Goal: Check status: Check status

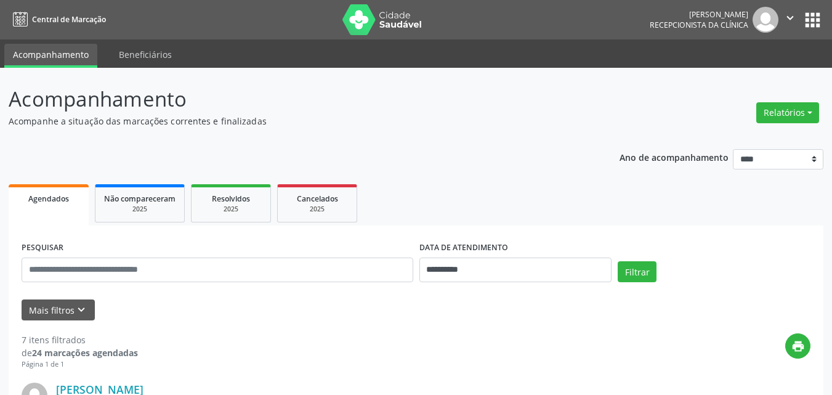
click at [419, 119] on p "Acompanhe a situação das marcações correntes e finalizadas" at bounding box center [294, 121] width 570 height 13
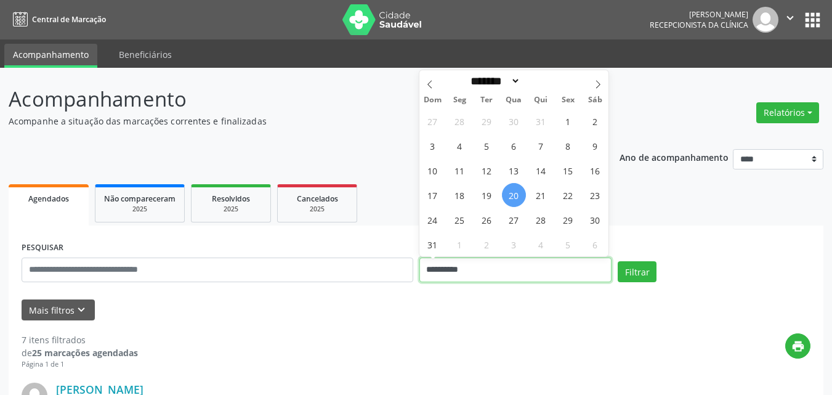
click at [496, 271] on input "**********" at bounding box center [515, 269] width 193 height 25
click at [541, 193] on span "21" at bounding box center [541, 195] width 24 height 24
type input "**********"
click at [541, 193] on span "21" at bounding box center [541, 195] width 24 height 24
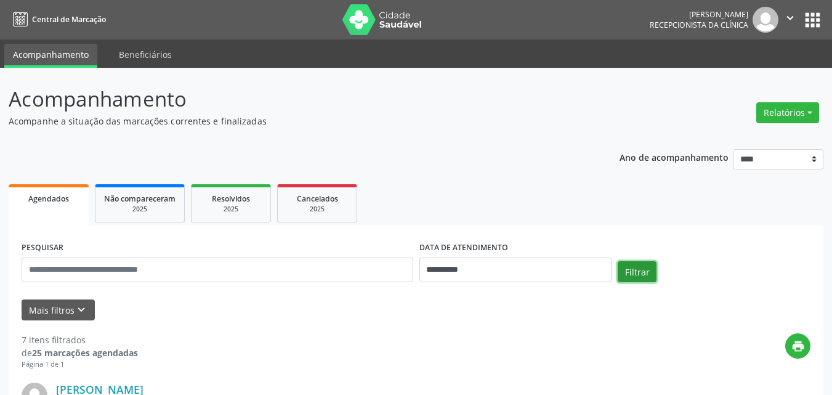
click at [628, 273] on button "Filtrar" at bounding box center [636, 271] width 39 height 21
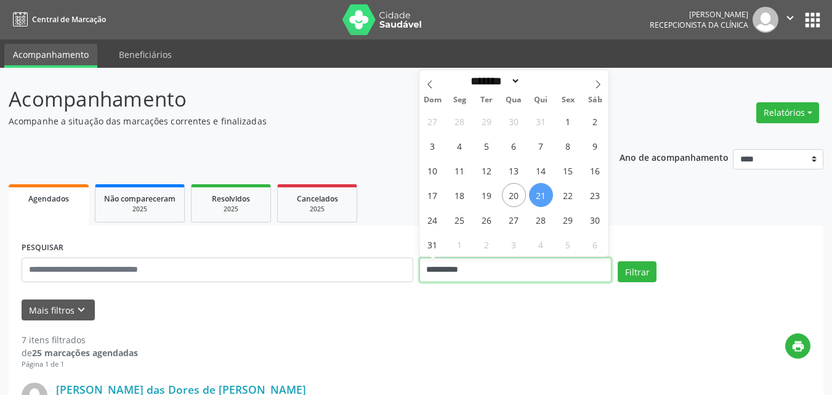
click at [484, 259] on input "**********" at bounding box center [515, 269] width 193 height 25
click at [556, 195] on span "22" at bounding box center [568, 195] width 24 height 24
type input "**********"
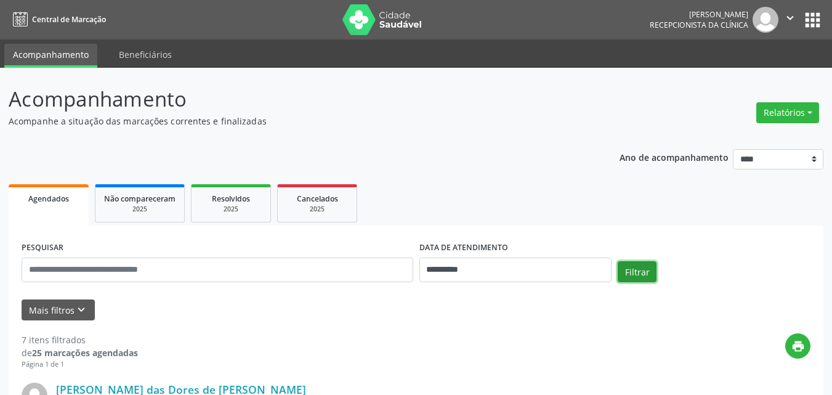
click at [640, 266] on button "Filtrar" at bounding box center [636, 271] width 39 height 21
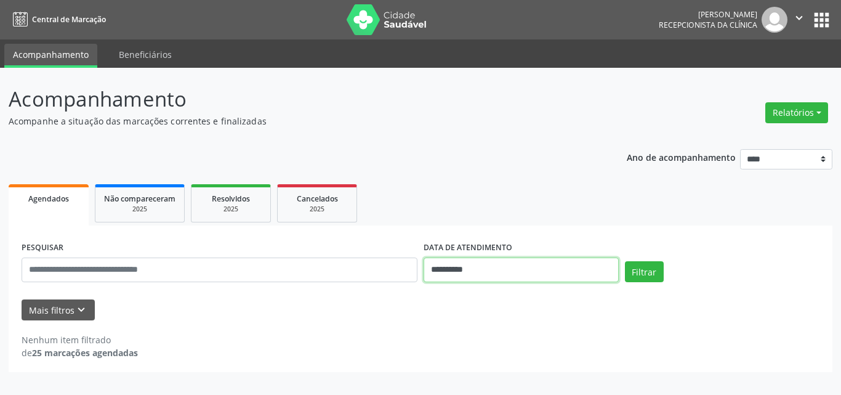
click at [539, 266] on input "**********" at bounding box center [521, 269] width 195 height 25
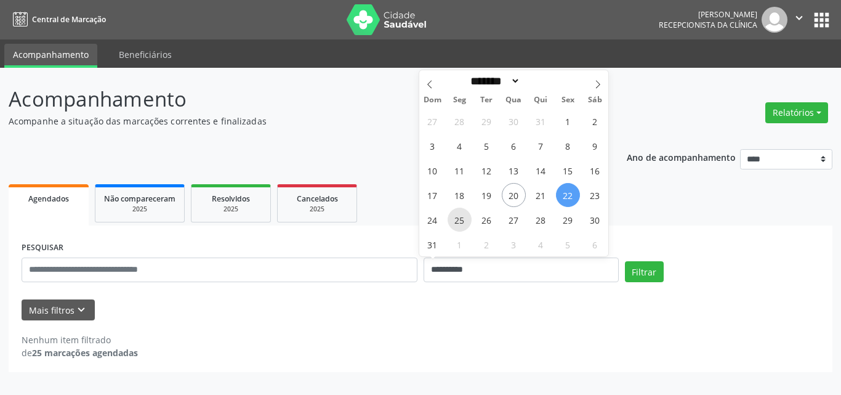
click at [463, 225] on span "25" at bounding box center [460, 219] width 24 height 24
type input "**********"
click at [463, 225] on span "25" at bounding box center [460, 219] width 24 height 24
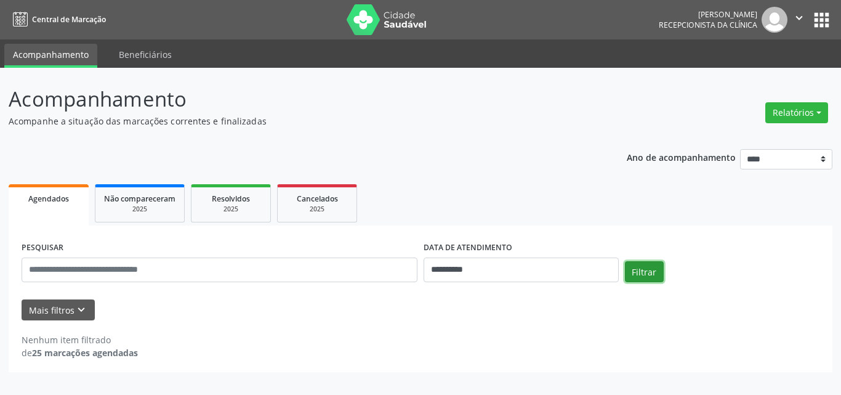
click at [656, 264] on button "Filtrar" at bounding box center [644, 271] width 39 height 21
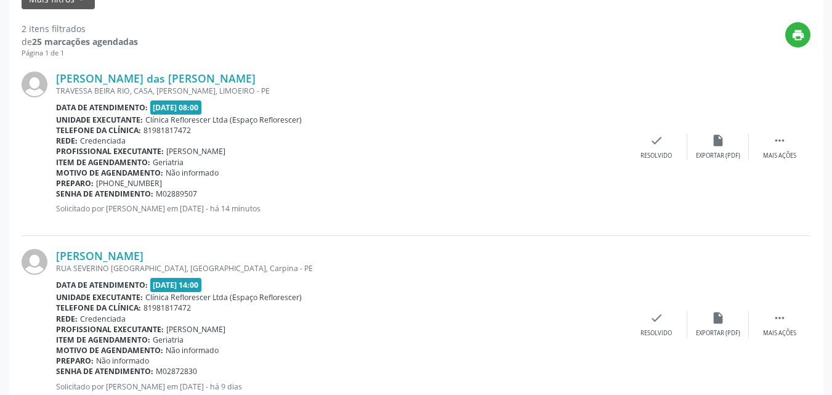
scroll to position [289, 0]
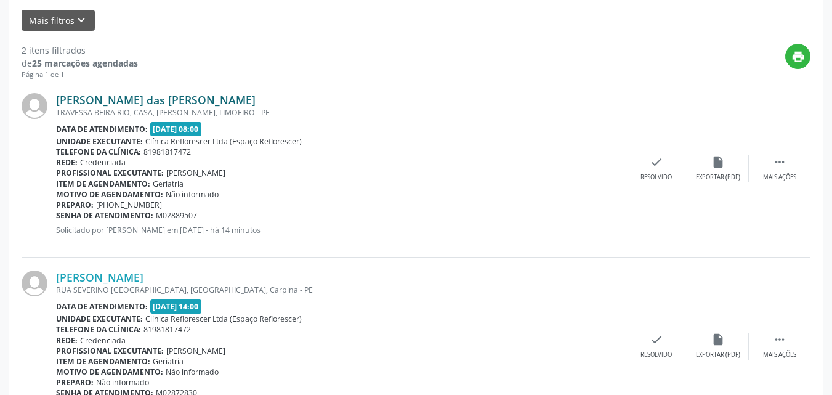
click at [150, 99] on link "Alda Lins das Chagas Tavares" at bounding box center [155, 100] width 199 height 14
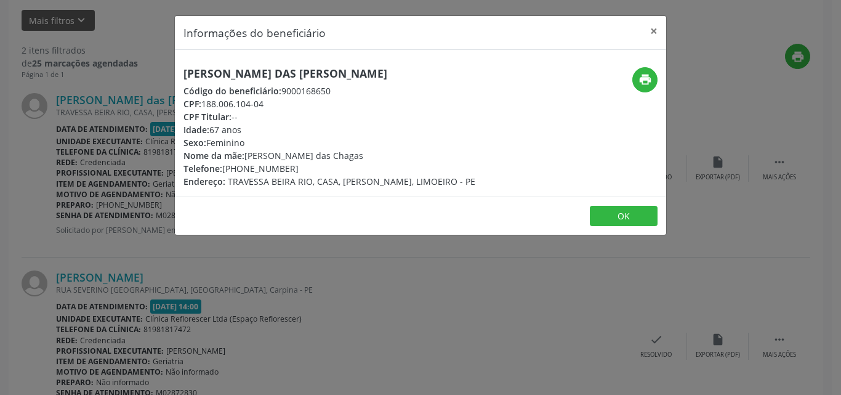
drag, startPoint x: 184, startPoint y: 70, endPoint x: 408, endPoint y: 64, distance: 223.5
click at [408, 64] on div "Alda Lins das Chagas Tavares Código do beneficiário: 9000168650 CPF: 188.006.10…" at bounding box center [420, 123] width 491 height 147
copy h5 "Alda Lins das Chagas Tavares"
click at [648, 82] on icon "print" at bounding box center [645, 80] width 14 height 14
click at [348, 117] on div "CPF Titular: --" at bounding box center [329, 116] width 292 height 13
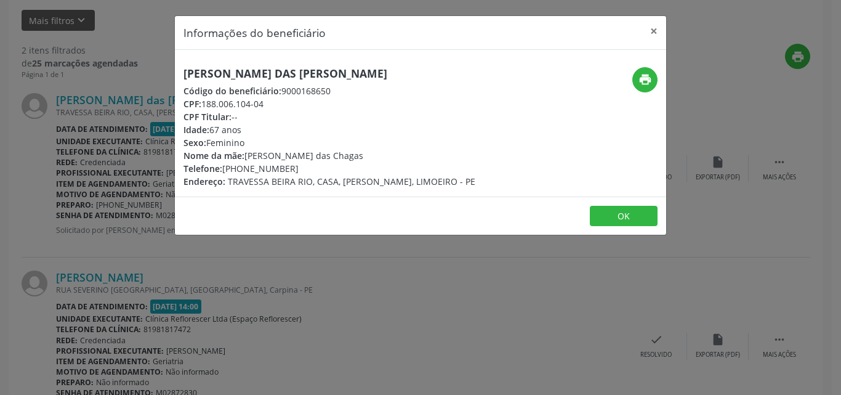
drag, startPoint x: 279, startPoint y: 87, endPoint x: 347, endPoint y: 89, distance: 67.1
click at [347, 89] on div "Código do beneficiário: 9000168650" at bounding box center [329, 90] width 292 height 13
copy div "9000168650"
click at [597, 225] on button "OK" at bounding box center [624, 216] width 68 height 21
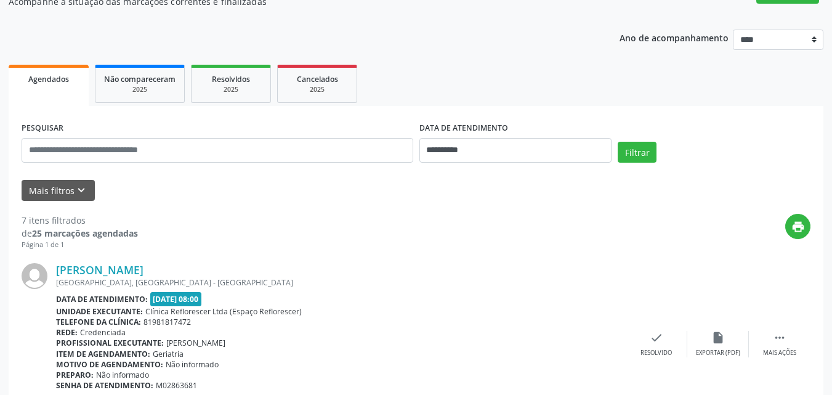
scroll to position [123, 0]
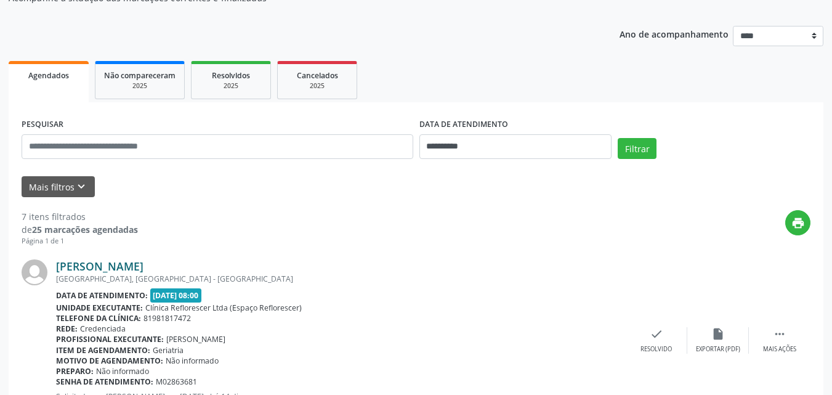
click at [143, 265] on link "Maria Paulina da Silva Custodio" at bounding box center [99, 266] width 87 height 14
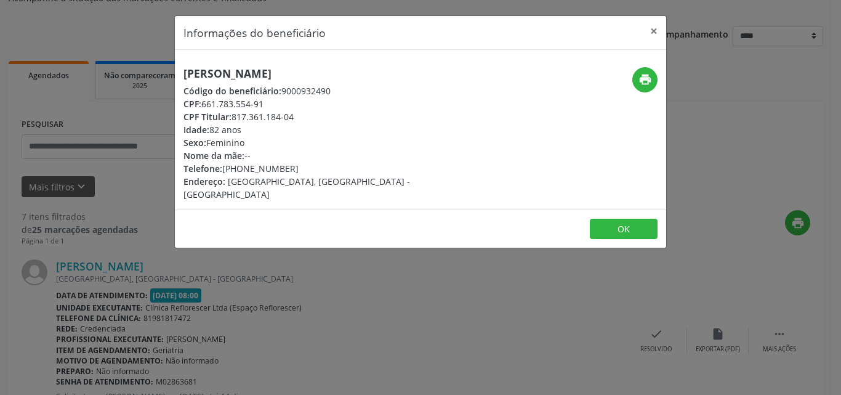
drag, startPoint x: 203, startPoint y: 107, endPoint x: 268, endPoint y: 100, distance: 64.9
click at [268, 100] on div "CPF: 661.783.554-91" at bounding box center [338, 103] width 310 height 13
copy div "661.783.554-91"
click at [614, 219] on button "OK" at bounding box center [624, 229] width 68 height 21
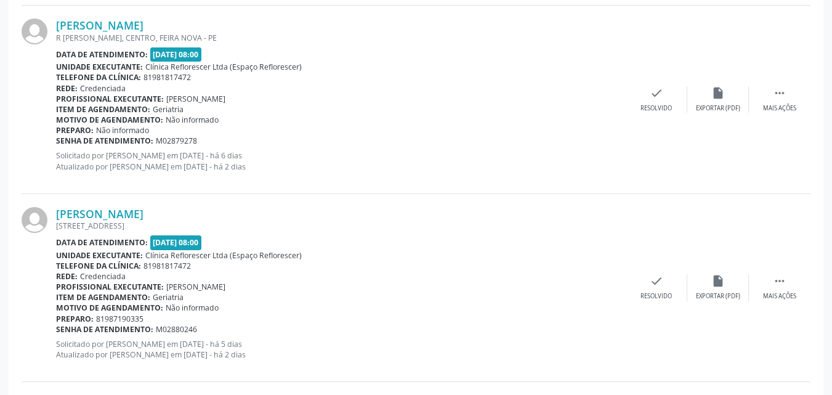
scroll to position [1047, 0]
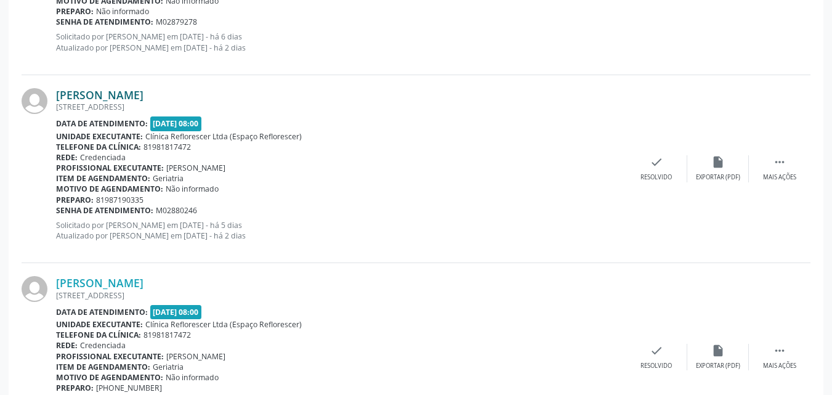
click at [127, 98] on link "Diomar Henrique de Carvalho" at bounding box center [99, 95] width 87 height 14
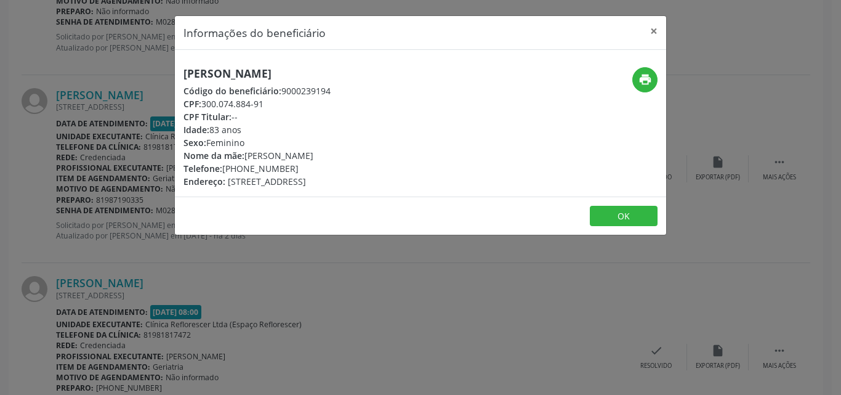
drag, startPoint x: 205, startPoint y: 103, endPoint x: 271, endPoint y: 103, distance: 66.5
click at [271, 103] on div "CPF: 300.074.884-91" at bounding box center [256, 103] width 147 height 13
copy div "300.074.884-91"
click at [625, 224] on button "OK" at bounding box center [624, 216] width 68 height 21
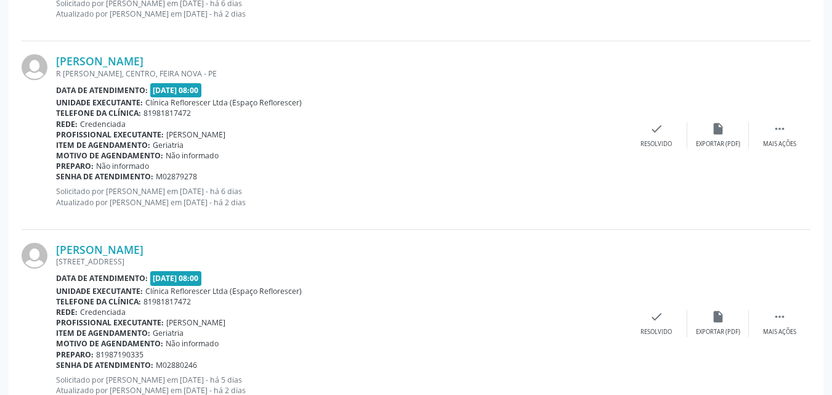
scroll to position [739, 0]
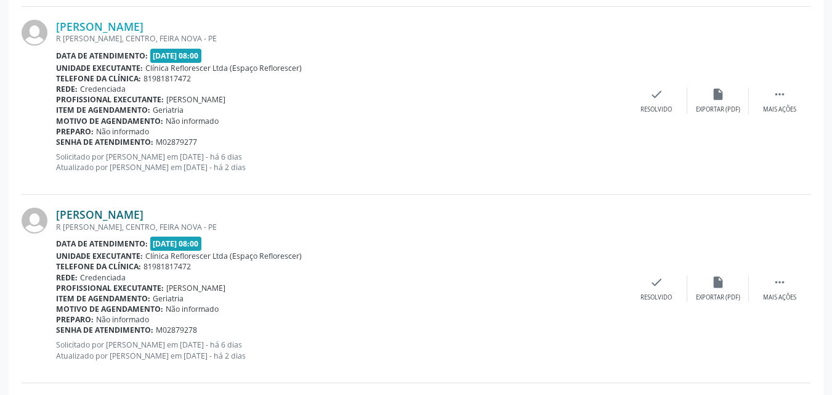
click at [143, 220] on link "Ivanice Taurino de Paula" at bounding box center [99, 214] width 87 height 14
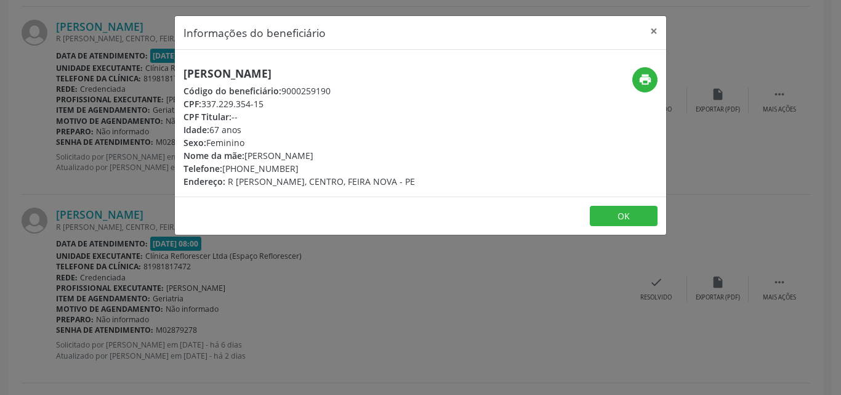
drag, startPoint x: 204, startPoint y: 105, endPoint x: 275, endPoint y: 99, distance: 71.7
click at [275, 99] on div "CPF: 337.229.354-15" at bounding box center [298, 103] width 231 height 13
copy div "337.229.354-15"
click at [651, 36] on button "×" at bounding box center [653, 31] width 25 height 30
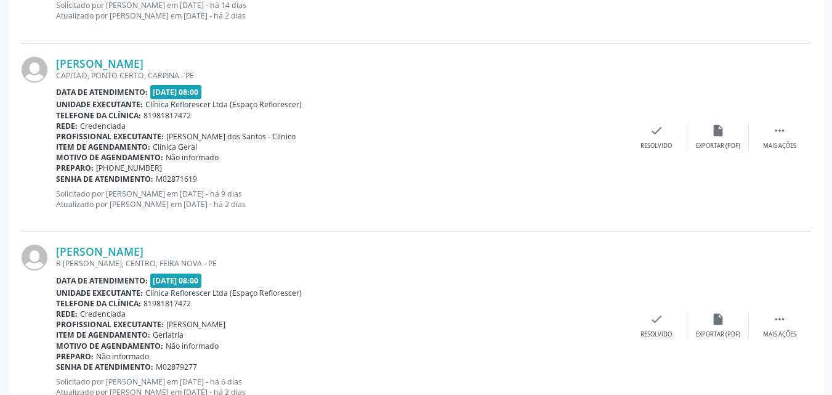
scroll to position [493, 0]
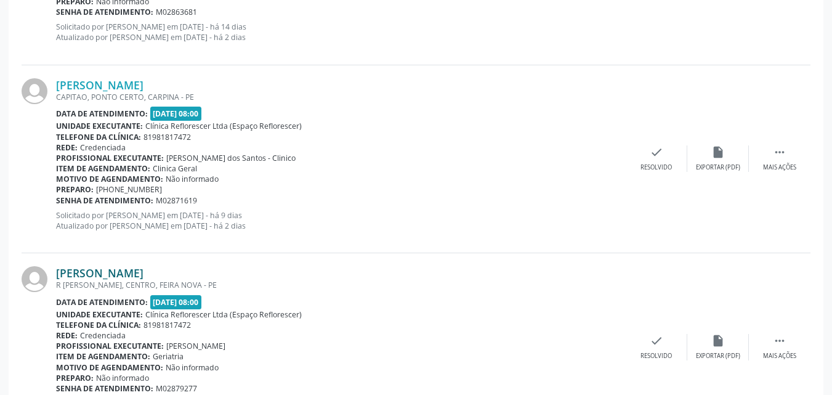
click at [139, 271] on link "Jose Gomes de Lima" at bounding box center [99, 273] width 87 height 14
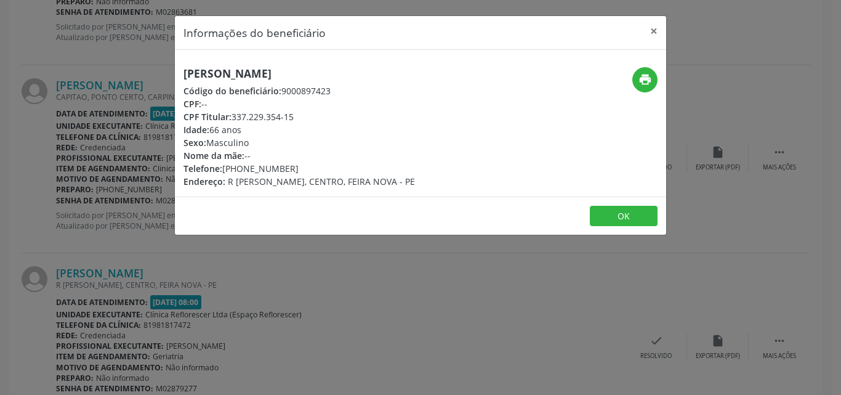
click at [243, 108] on div "CPF: --" at bounding box center [298, 103] width 231 height 13
click at [630, 219] on button "OK" at bounding box center [624, 216] width 68 height 21
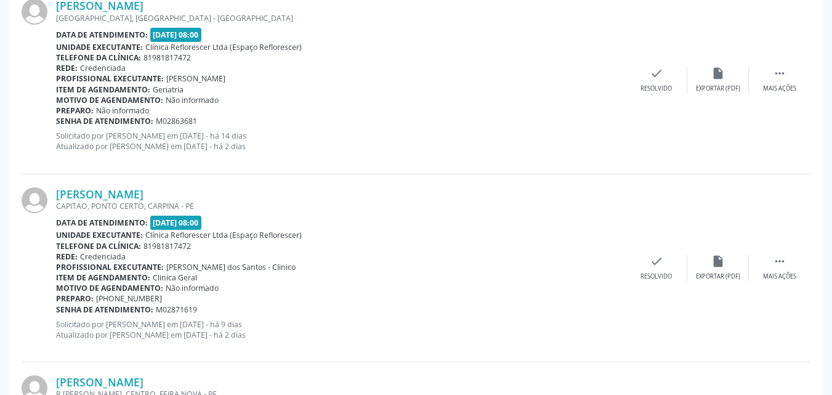
scroll to position [185, 0]
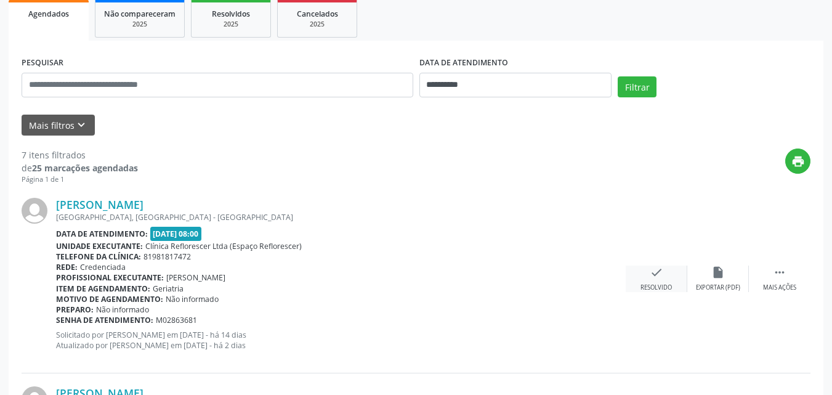
click at [649, 279] on div "check Resolvido" at bounding box center [656, 278] width 62 height 26
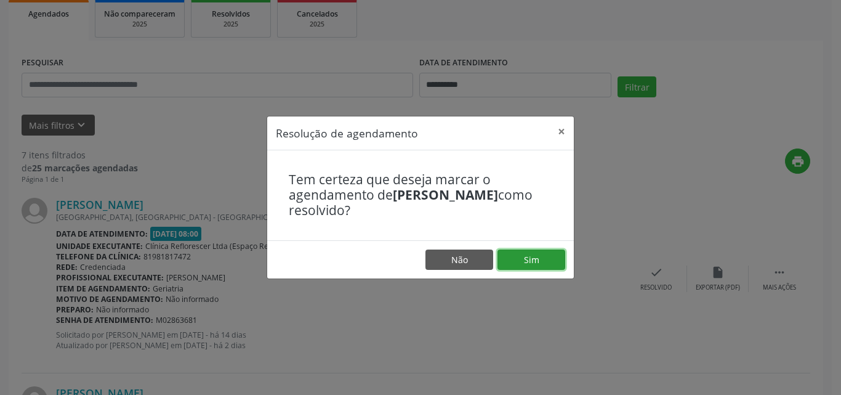
click at [536, 268] on button "Sim" at bounding box center [531, 259] width 68 height 21
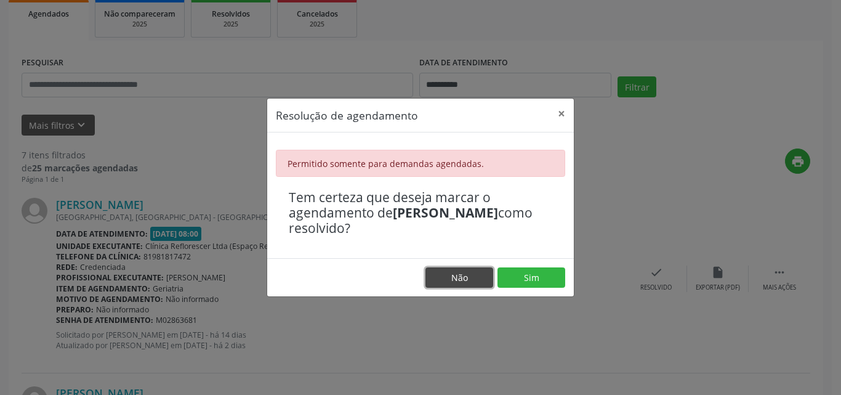
click at [468, 277] on button "Não" at bounding box center [459, 277] width 68 height 21
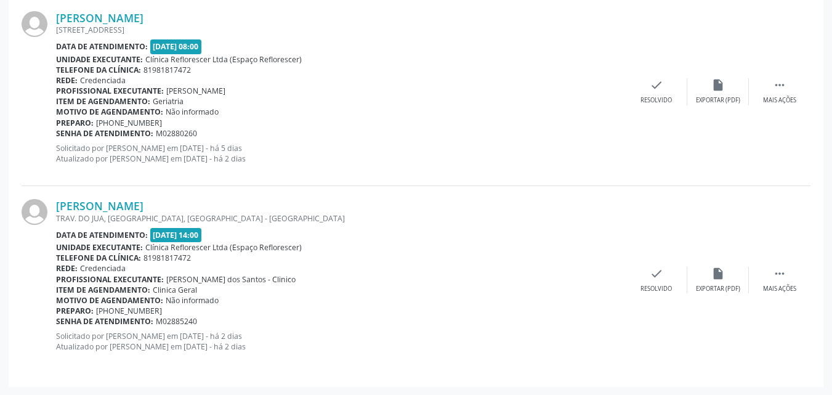
scroll to position [1124, 0]
click at [458, 100] on div "Item de agendamento: Geriatria" at bounding box center [340, 100] width 569 height 10
click at [425, 133] on div "Senha de atendimento: M02880260" at bounding box center [340, 132] width 569 height 10
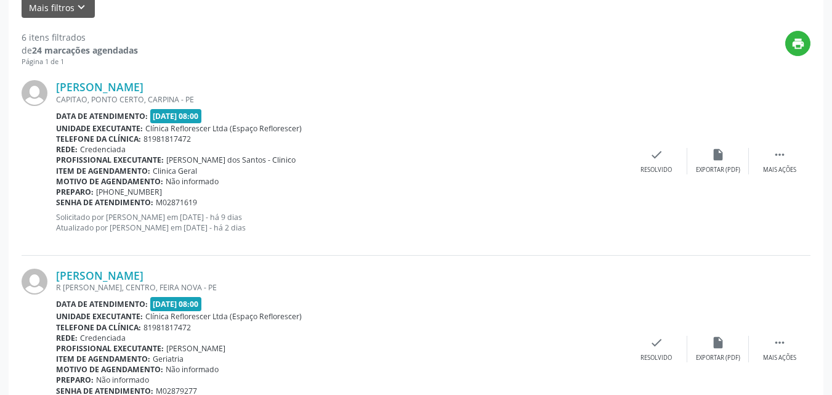
scroll to position [308, 0]
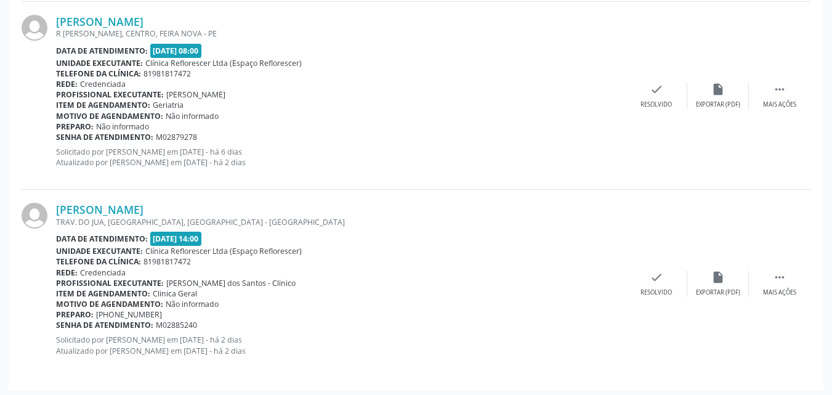
scroll to position [748, 0]
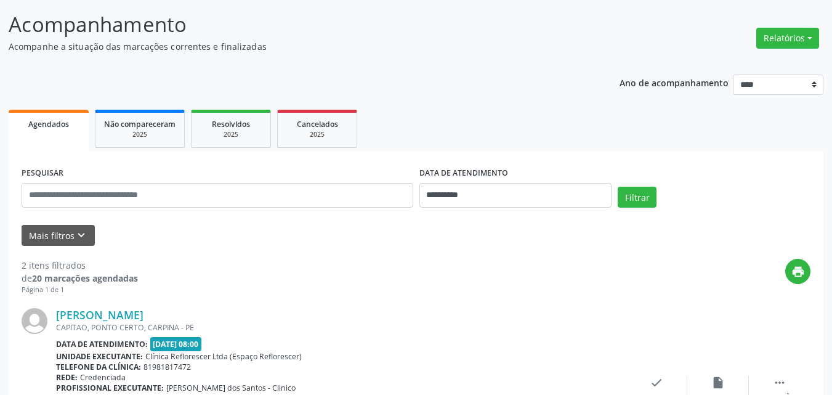
scroll to position [64, 0]
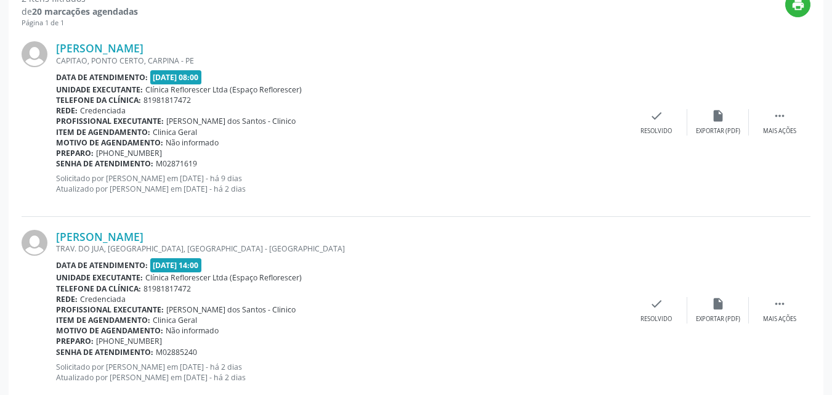
scroll to position [64, 0]
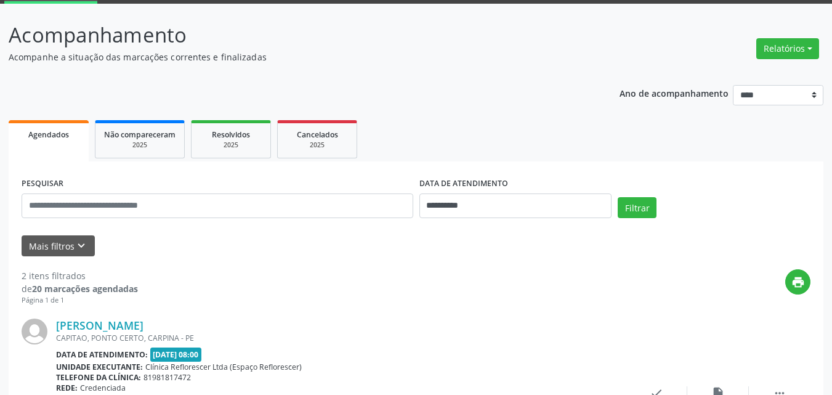
click at [433, 313] on div "[PERSON_NAME] CAPITAO, PONTO CERTO, CARPINA - PE Data de atendimento: [DATE] 08…" at bounding box center [416, 399] width 789 height 188
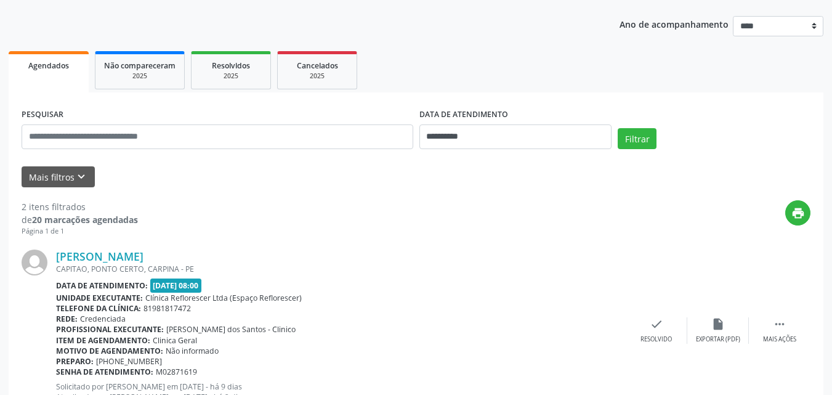
scroll to position [64, 0]
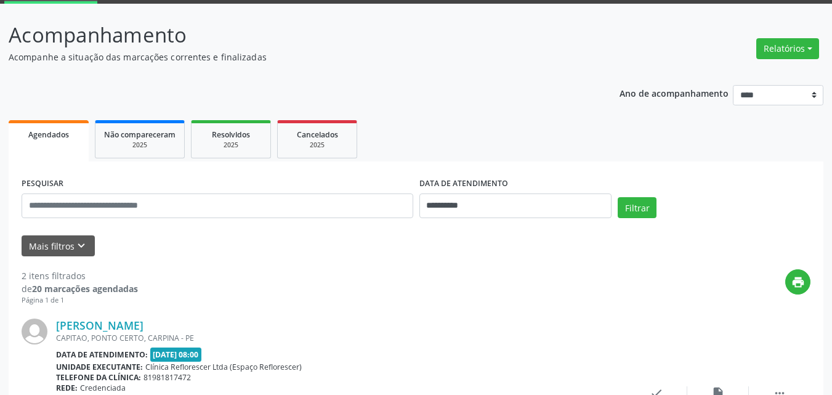
click at [453, 222] on div "**********" at bounding box center [515, 200] width 199 height 52
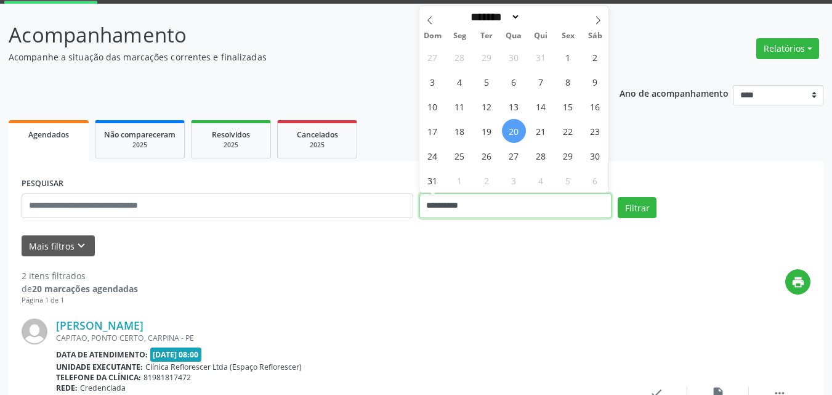
click at [459, 210] on input "**********" at bounding box center [515, 205] width 193 height 25
click at [538, 138] on span "21" at bounding box center [541, 131] width 24 height 24
type input "**********"
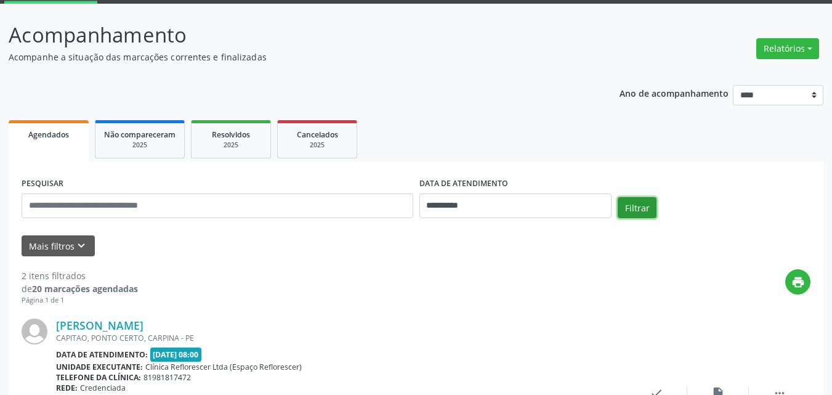
click at [632, 204] on button "Filtrar" at bounding box center [636, 207] width 39 height 21
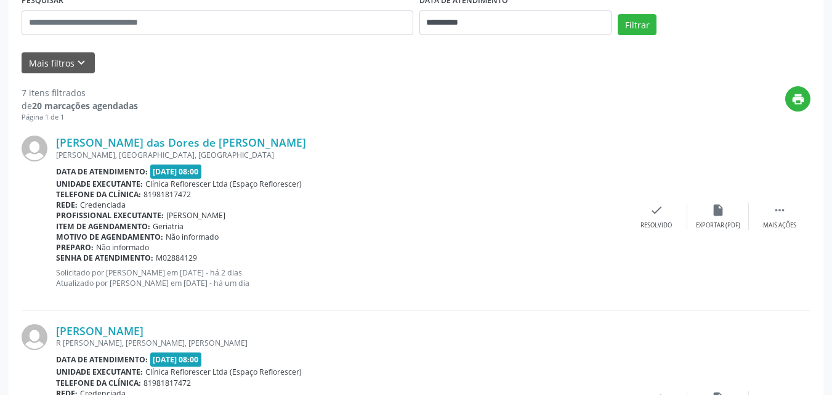
scroll to position [249, 0]
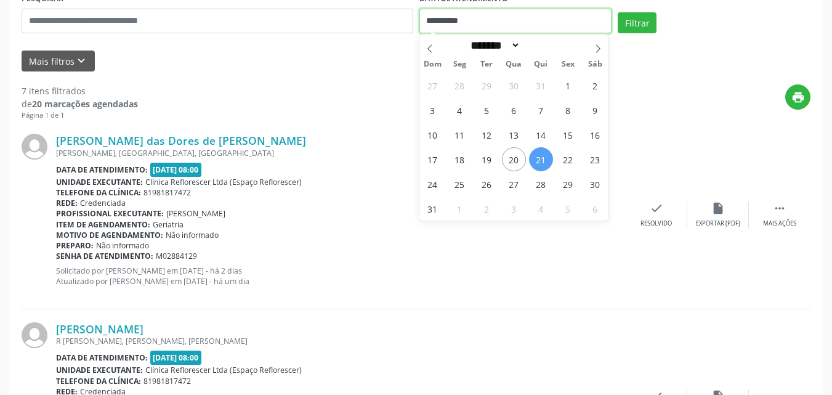
click at [564, 166] on span "22" at bounding box center [568, 159] width 24 height 24
type input "**********"
select select "*"
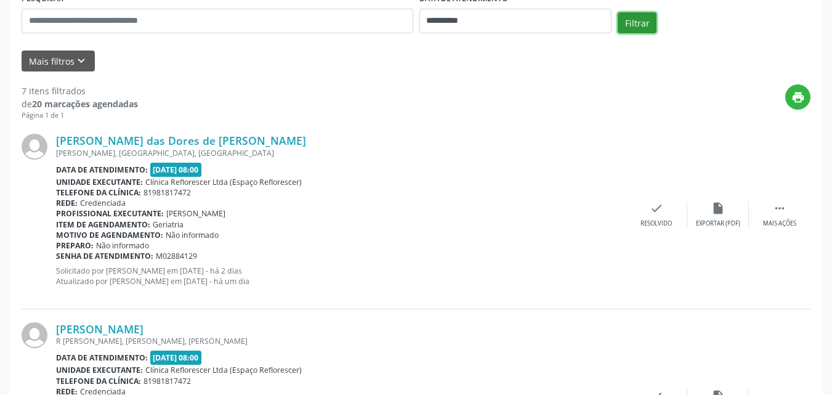
click at [648, 31] on button "Filtrar" at bounding box center [636, 22] width 39 height 21
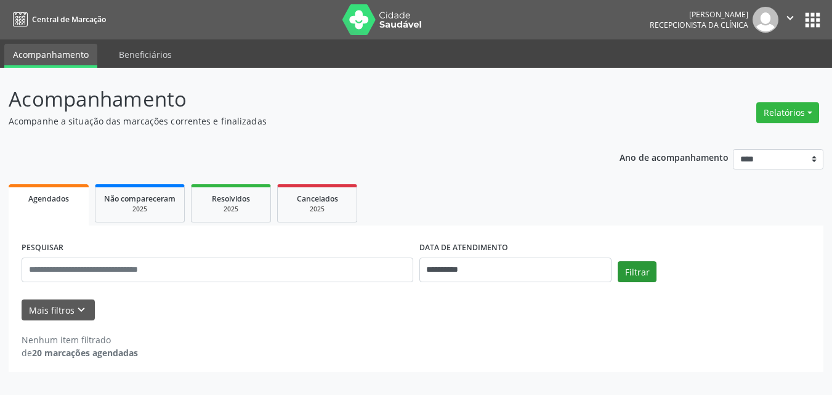
scroll to position [0, 0]
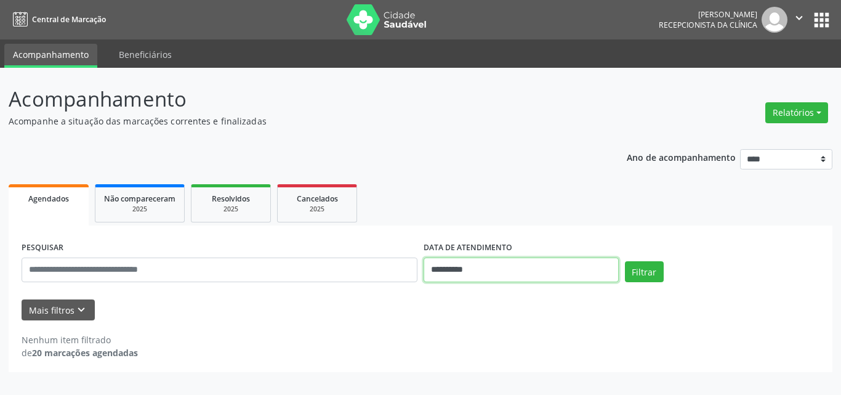
click at [455, 268] on input "**********" at bounding box center [521, 269] width 195 height 25
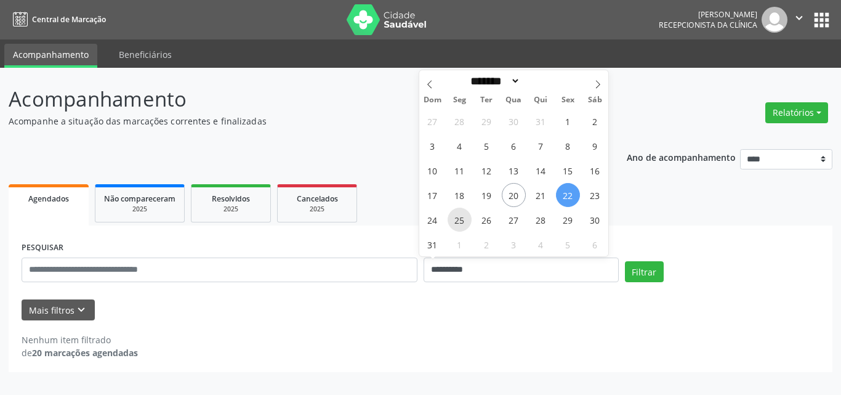
click at [464, 219] on span "25" at bounding box center [460, 219] width 24 height 24
type input "**********"
click at [464, 219] on span "25" at bounding box center [460, 219] width 24 height 24
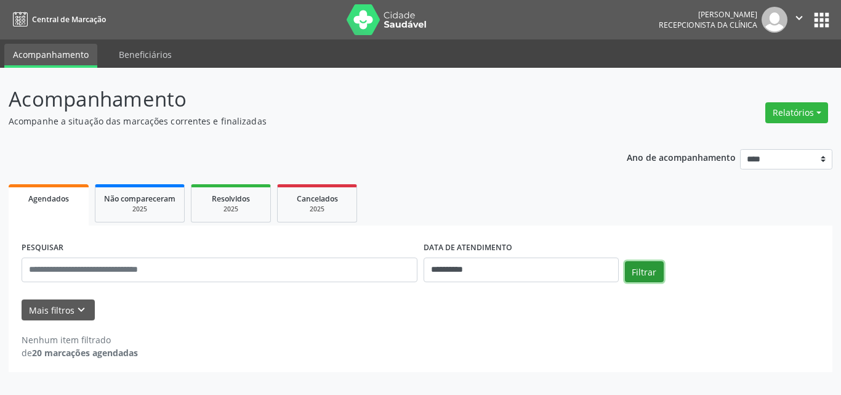
click at [638, 273] on button "Filtrar" at bounding box center [644, 271] width 39 height 21
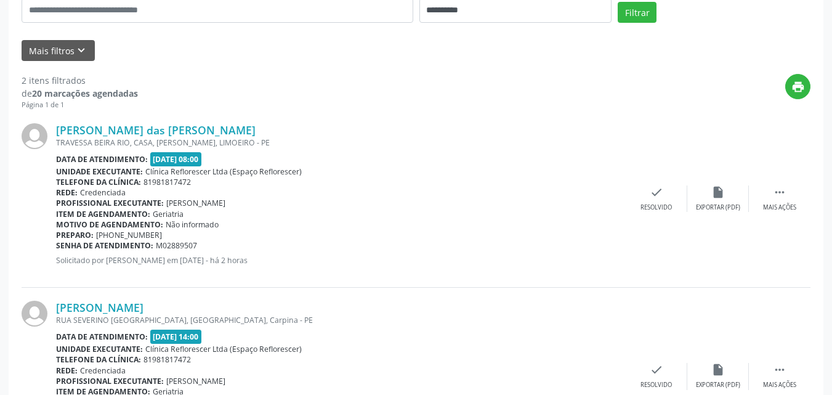
scroll to position [43, 0]
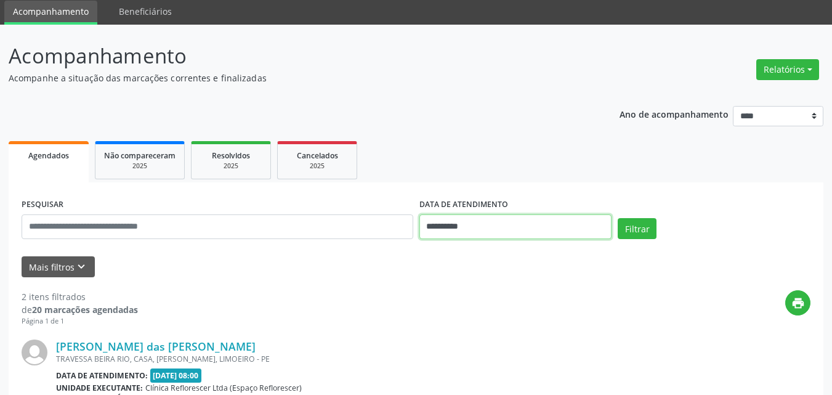
click at [474, 223] on input "**********" at bounding box center [515, 226] width 193 height 25
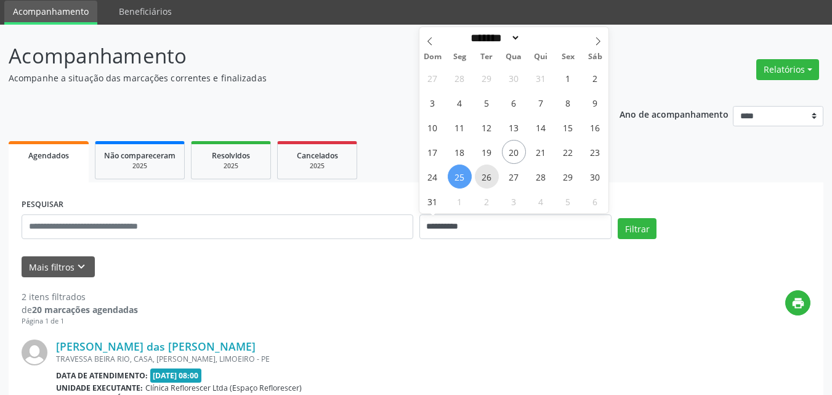
click at [489, 176] on span "26" at bounding box center [487, 176] width 24 height 24
type input "**********"
click at [570, 175] on span "29" at bounding box center [568, 176] width 24 height 24
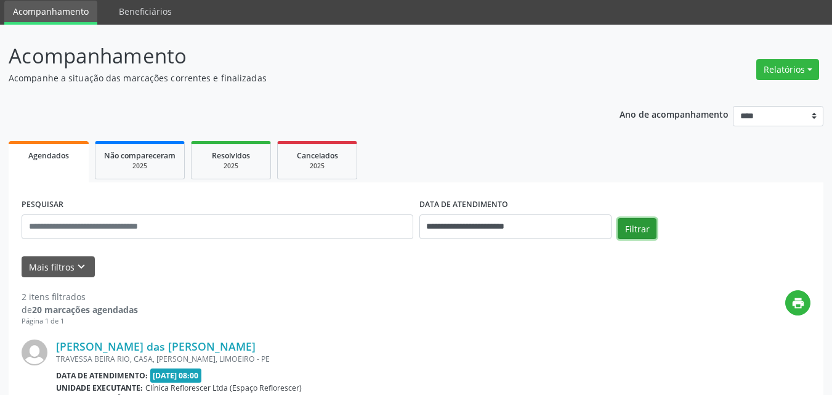
click at [640, 231] on button "Filtrar" at bounding box center [636, 228] width 39 height 21
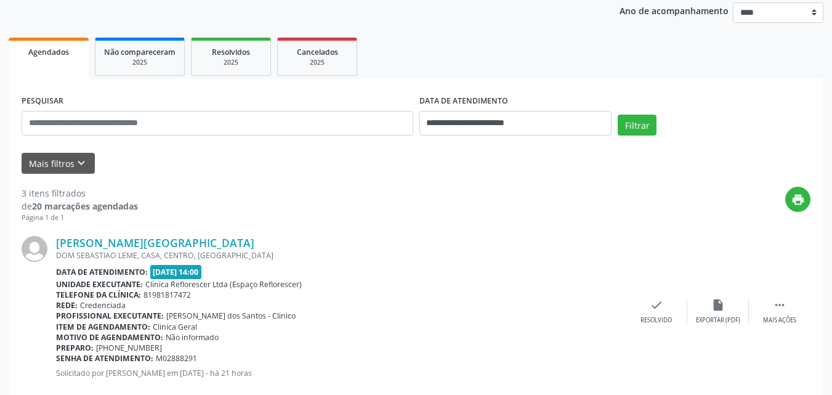
scroll to position [0, 0]
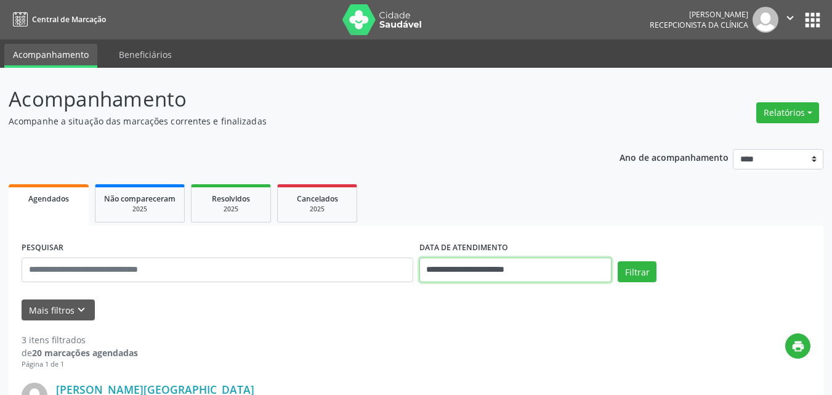
click at [542, 276] on input "**********" at bounding box center [515, 269] width 193 height 25
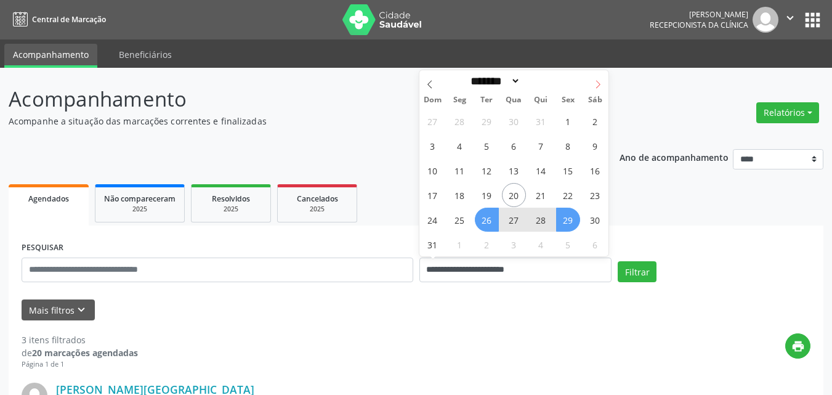
click at [595, 88] on icon at bounding box center [597, 84] width 9 height 9
select select "*"
click at [469, 123] on span "1" at bounding box center [460, 121] width 24 height 24
type input "**********"
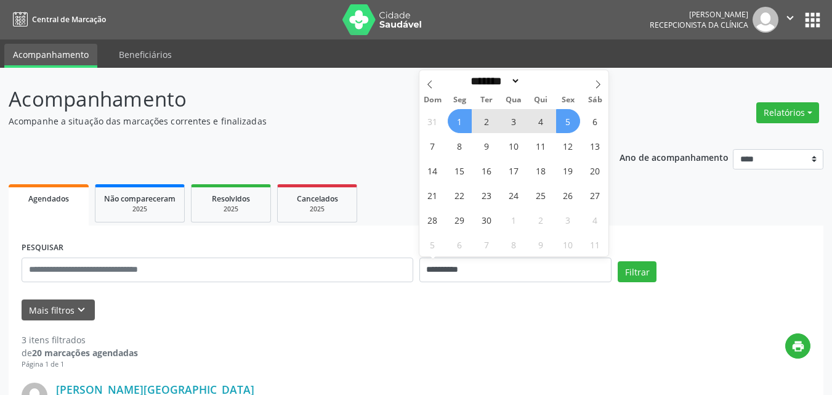
click at [566, 120] on span "5" at bounding box center [568, 121] width 24 height 24
select select "*"
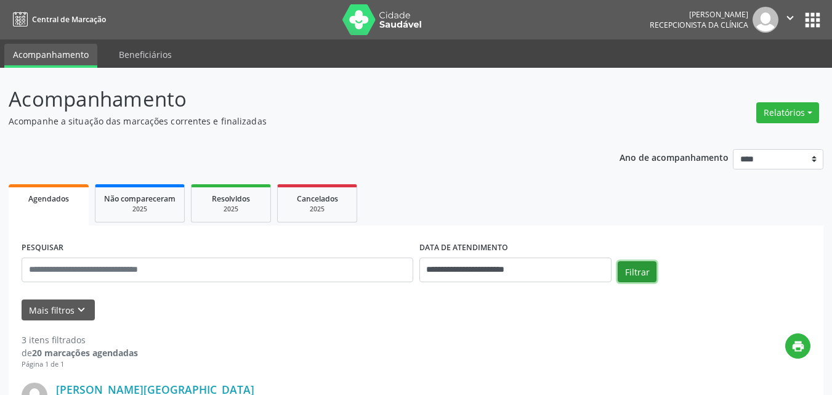
click at [637, 279] on button "Filtrar" at bounding box center [636, 271] width 39 height 21
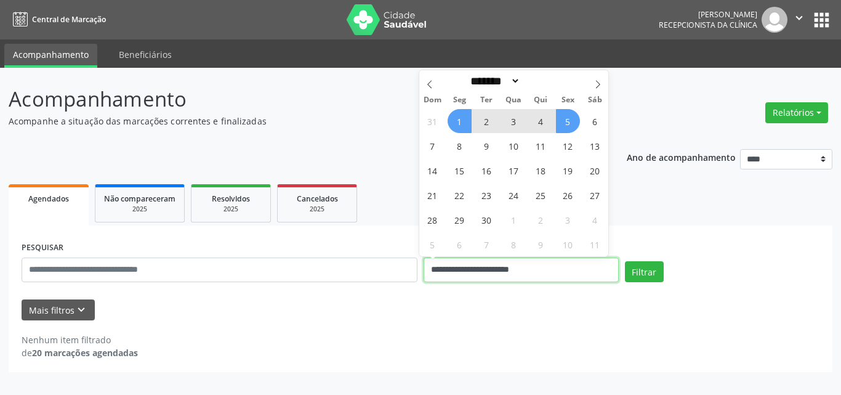
click at [569, 268] on input "**********" at bounding box center [521, 269] width 195 height 25
click at [455, 146] on span "8" at bounding box center [460, 146] width 24 height 24
type input "**********"
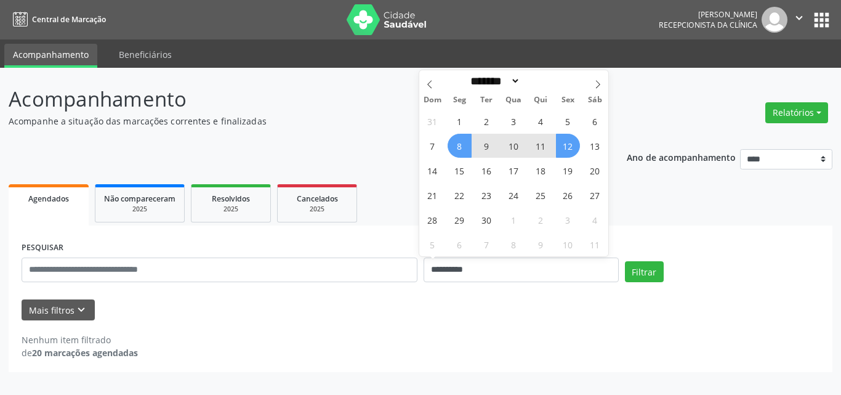
click at [565, 142] on span "12" at bounding box center [568, 146] width 24 height 24
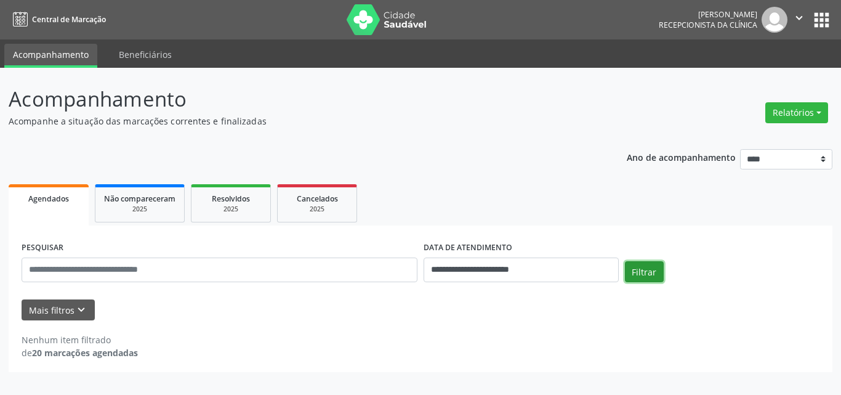
click at [634, 269] on button "Filtrar" at bounding box center [644, 271] width 39 height 21
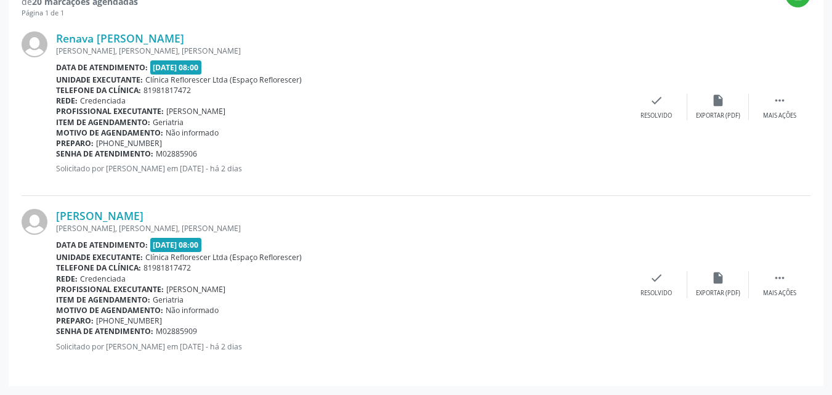
scroll to position [43, 0]
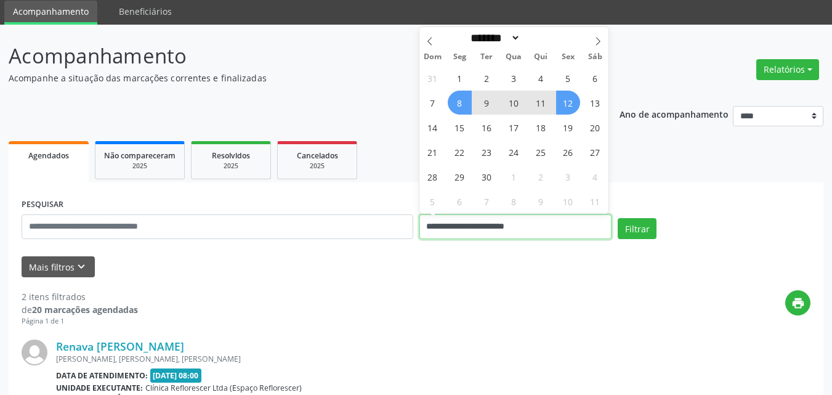
click at [492, 223] on input "**********" at bounding box center [515, 226] width 193 height 25
click at [457, 132] on span "15" at bounding box center [460, 127] width 24 height 24
type input "**********"
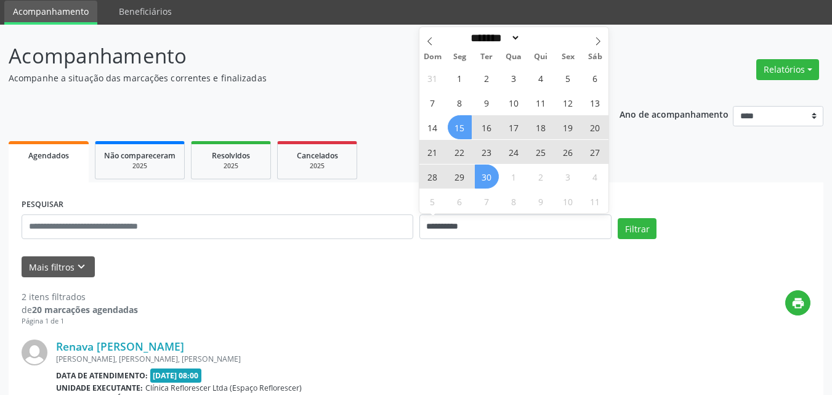
click at [486, 179] on span "30" at bounding box center [487, 176] width 24 height 24
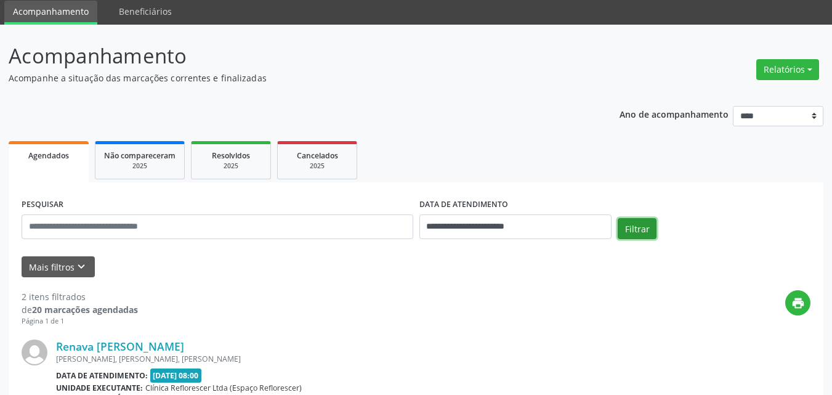
click at [626, 225] on button "Filtrar" at bounding box center [636, 228] width 39 height 21
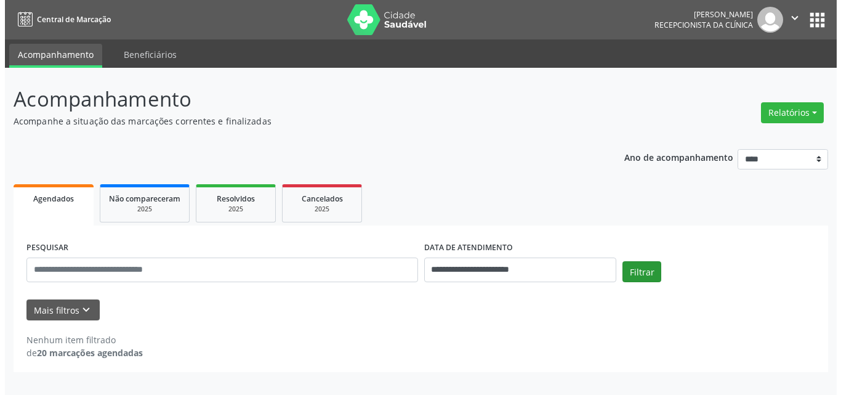
scroll to position [0, 0]
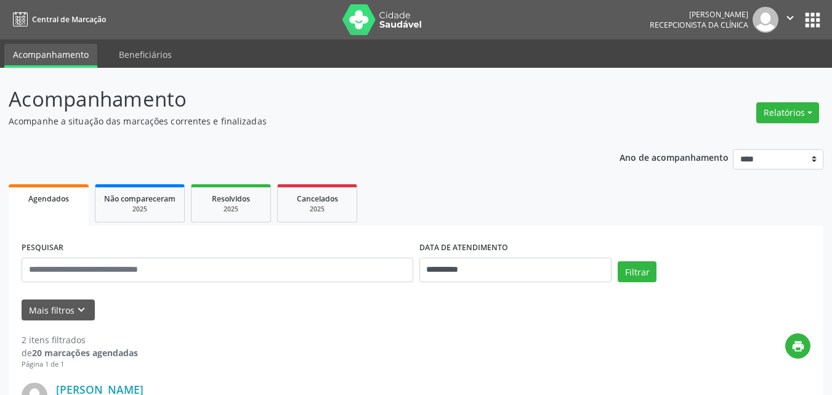
click at [416, 123] on p "Acompanhe a situação das marcações correntes e finalizadas" at bounding box center [294, 121] width 570 height 13
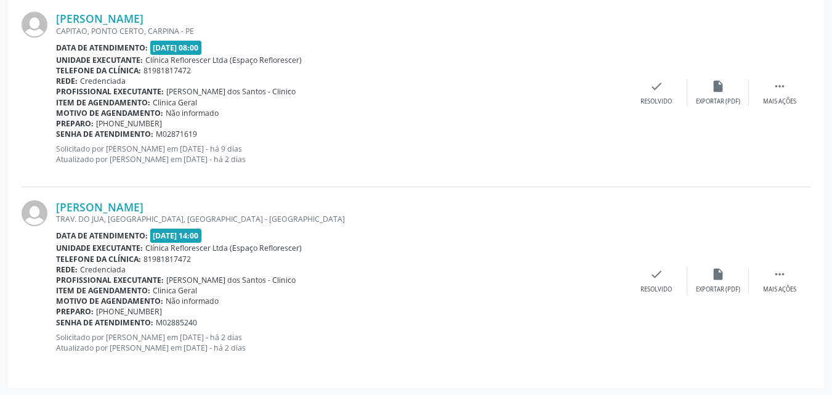
scroll to position [372, 0]
click at [478, 158] on p "Solicitado por [PERSON_NAME] em [DATE] - há 9 dias Atualizado por [PERSON_NAME]…" at bounding box center [340, 152] width 569 height 21
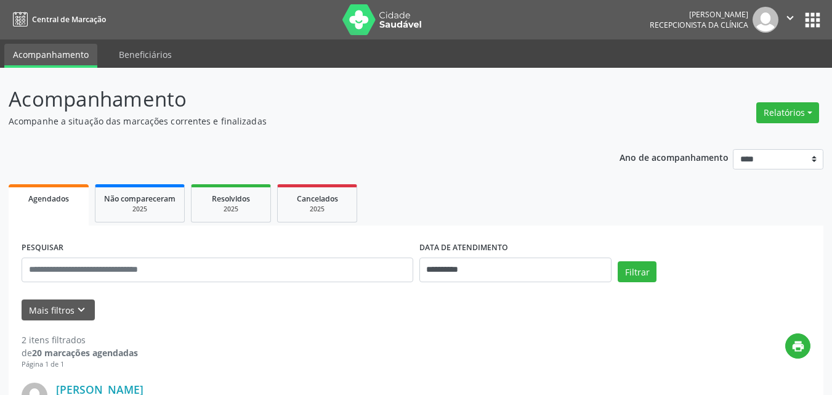
click at [491, 188] on ul "Agendados Não compareceram 2025 Resolvidos 2025 Cancelados 2025" at bounding box center [416, 203] width 814 height 44
